Goal: Information Seeking & Learning: Understand process/instructions

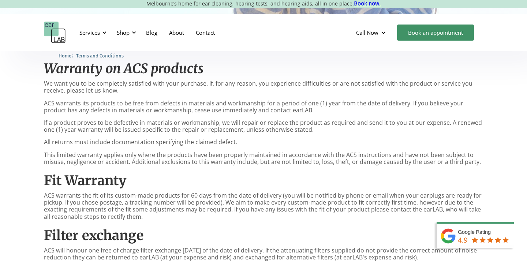
click at [297, 132] on p "If a product proves to be defective in materials or workmanship, we will repair…" at bounding box center [263, 126] width 439 height 14
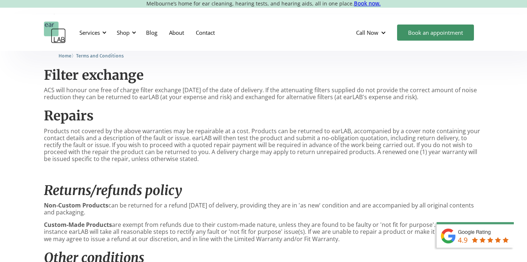
scroll to position [251, 0]
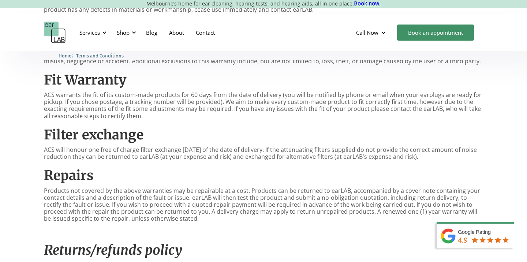
click at [294, 115] on p "ACS warrants the fit of its custom-made products for 60 days from the date of d…" at bounding box center [263, 105] width 439 height 28
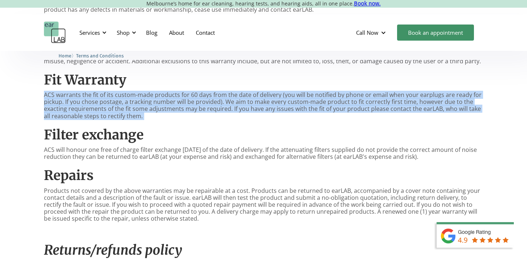
click at [294, 115] on p "ACS warrants the fit of its custom-made products for 60 days from the date of d…" at bounding box center [263, 105] width 439 height 28
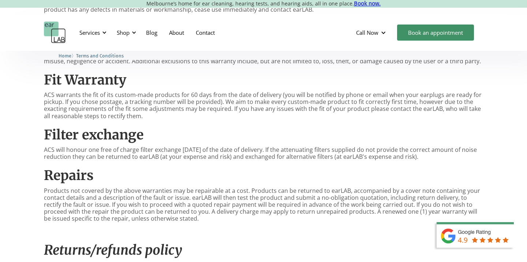
click at [294, 115] on p "ACS warrants the fit of its custom-made products for 60 days from the date of d…" at bounding box center [263, 105] width 439 height 28
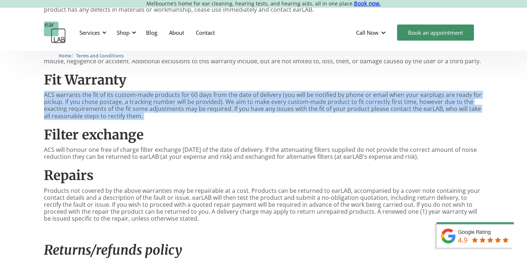
click at [294, 115] on p "ACS warrants the fit of its custom-made products for 60 days from the date of d…" at bounding box center [263, 105] width 439 height 28
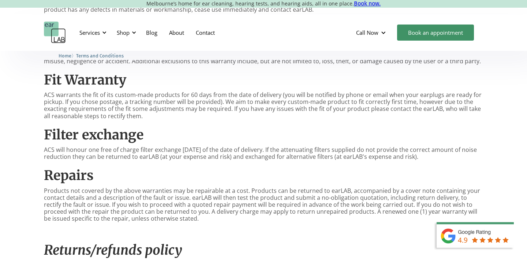
click at [294, 115] on p "ACS warrants the fit of its custom-made products for 60 days from the date of d…" at bounding box center [263, 105] width 439 height 28
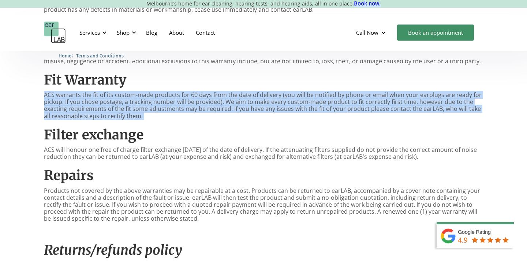
click at [294, 115] on p "ACS warrants the fit of its custom-made products for 60 days from the date of d…" at bounding box center [263, 105] width 439 height 28
